Goal: Task Accomplishment & Management: Manage account settings

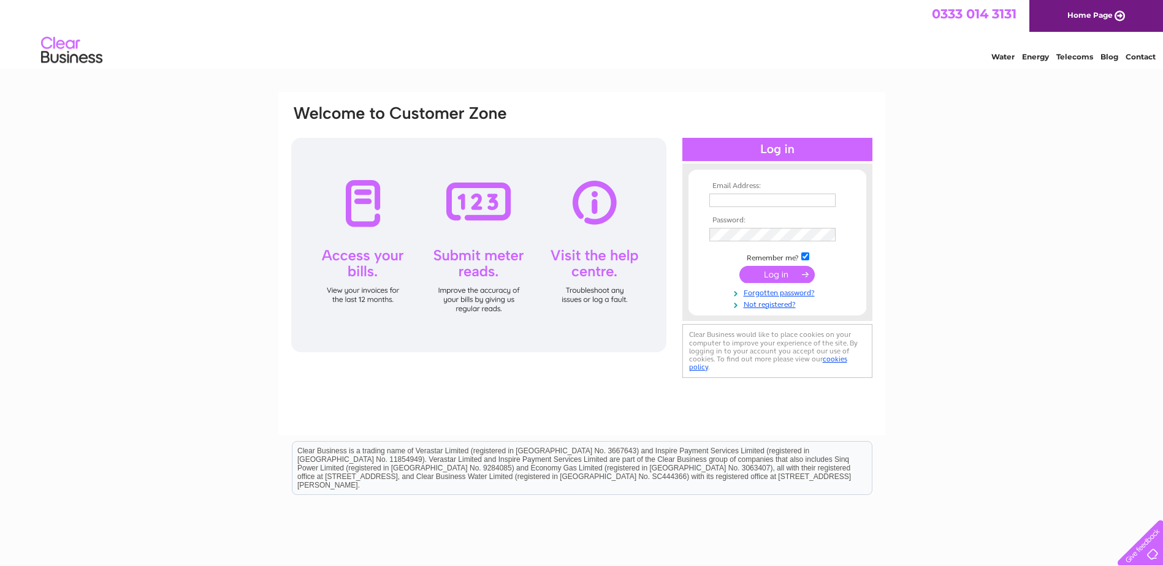
type input "[EMAIL_ADDRESS][DOMAIN_NAME]"
click at [770, 274] on input "submit" at bounding box center [776, 274] width 75 height 17
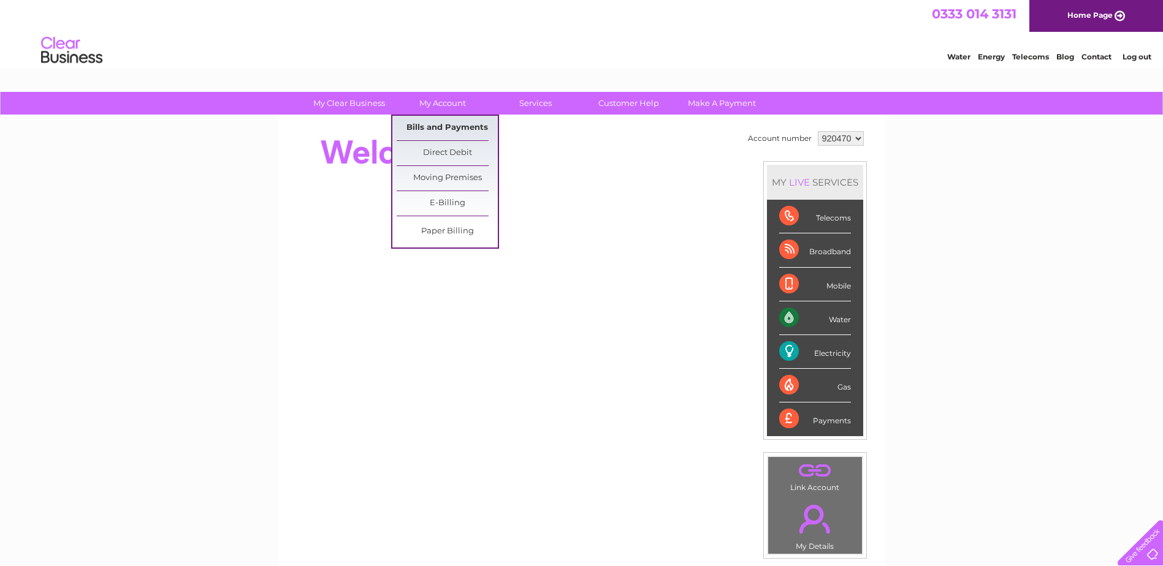
click at [436, 124] on link "Bills and Payments" at bounding box center [447, 128] width 101 height 25
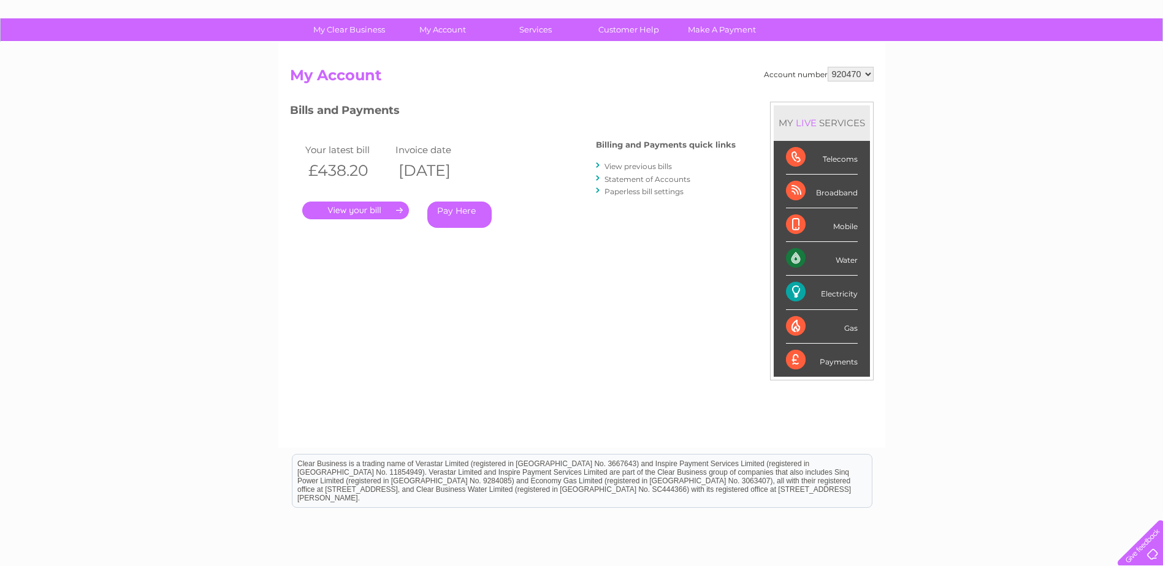
scroll to position [51, 0]
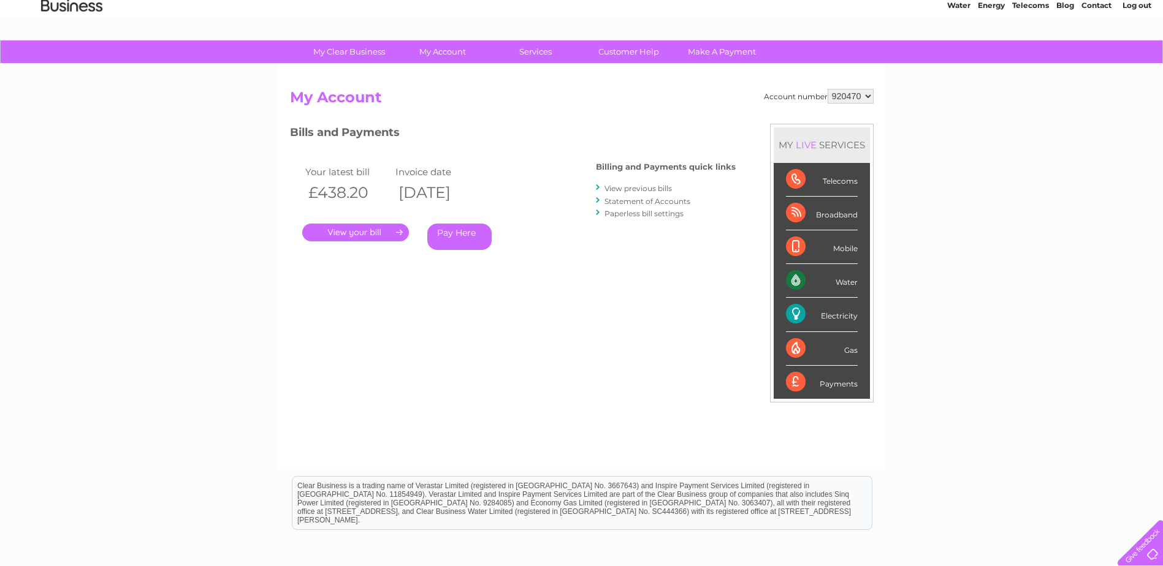
click at [614, 202] on link "Statement of Accounts" at bounding box center [647, 201] width 86 height 9
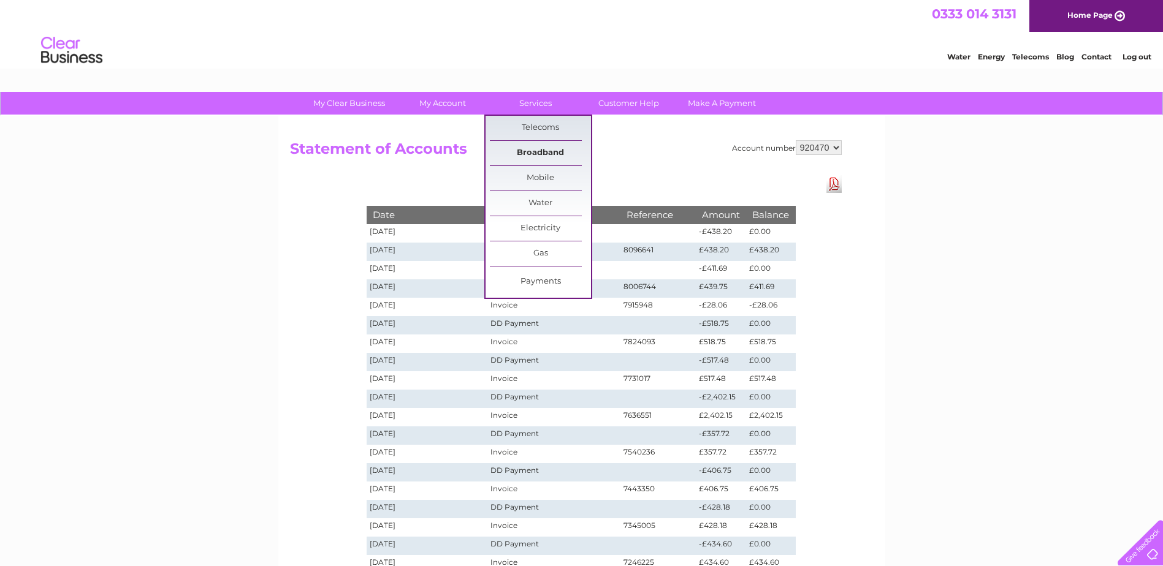
click at [543, 150] on link "Broadband" at bounding box center [540, 153] width 101 height 25
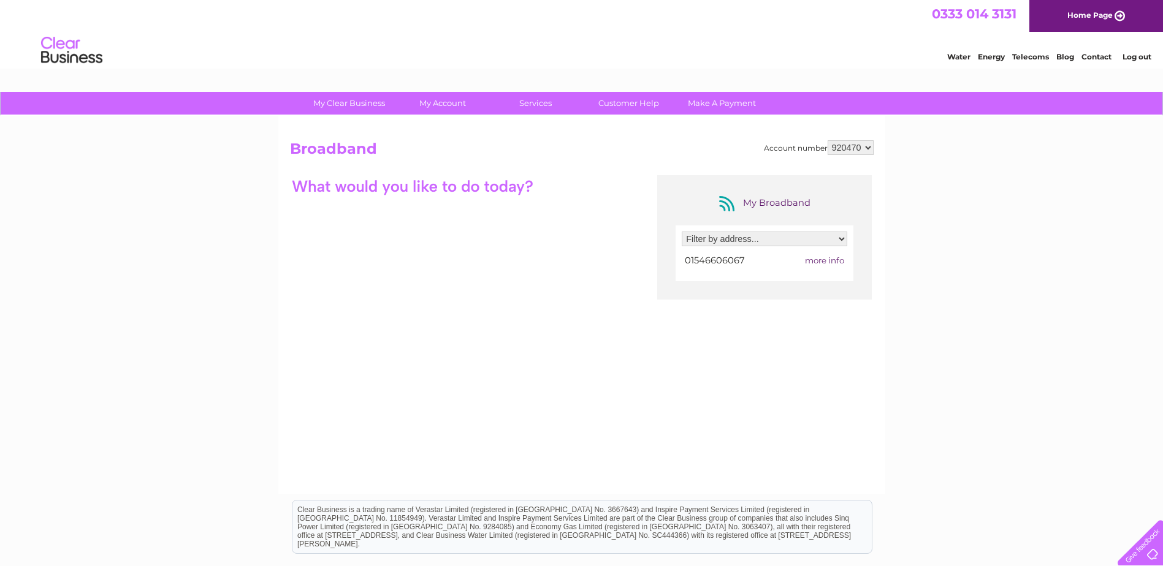
click at [833, 262] on span "more info" at bounding box center [824, 261] width 39 height 10
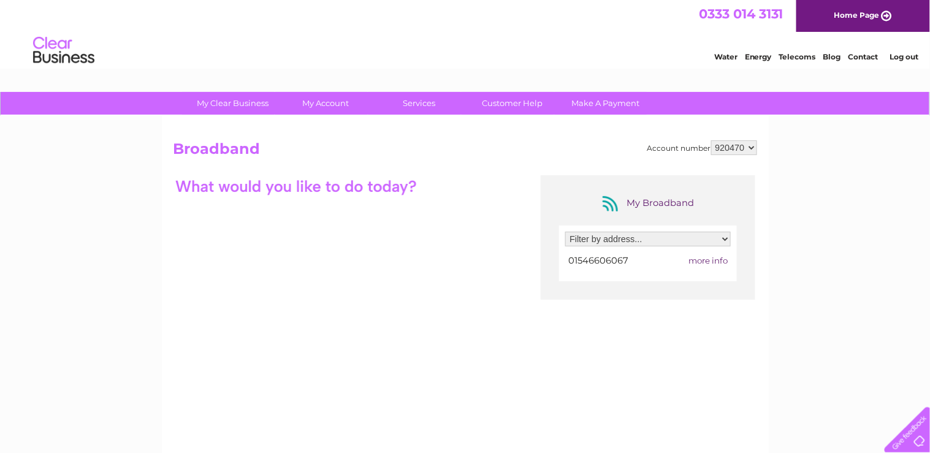
click at [417, 392] on div "My Broadband Filter by address... [STREET_ADDRESS] 01546606067 more info" at bounding box center [465, 294] width 584 height 239
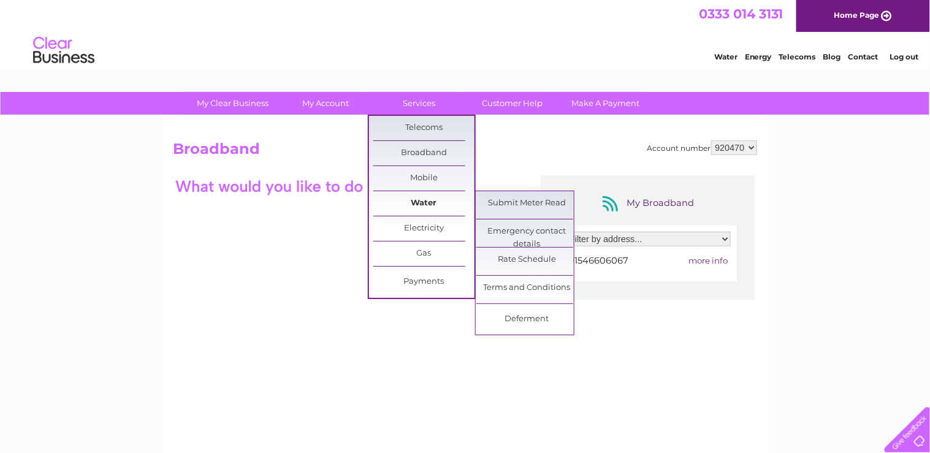
click at [428, 205] on link "Water" at bounding box center [423, 203] width 101 height 25
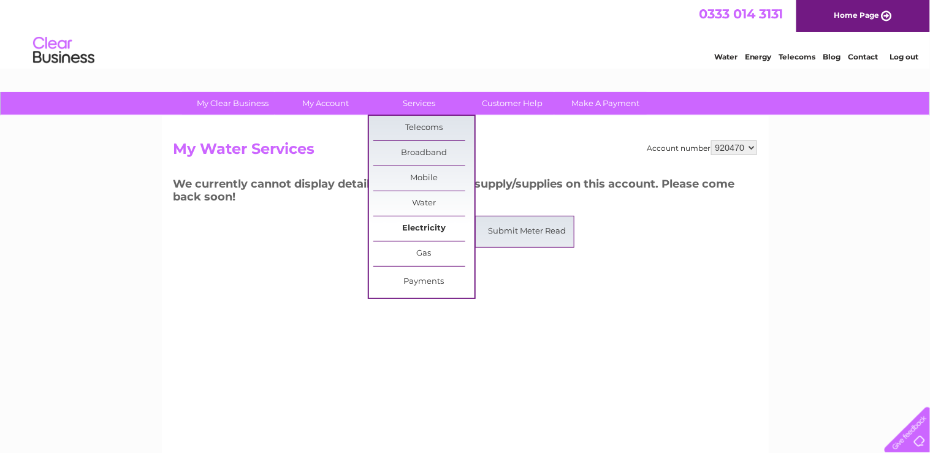
click at [432, 230] on link "Electricity" at bounding box center [423, 228] width 101 height 25
